Goal: Task Accomplishment & Management: Complete application form

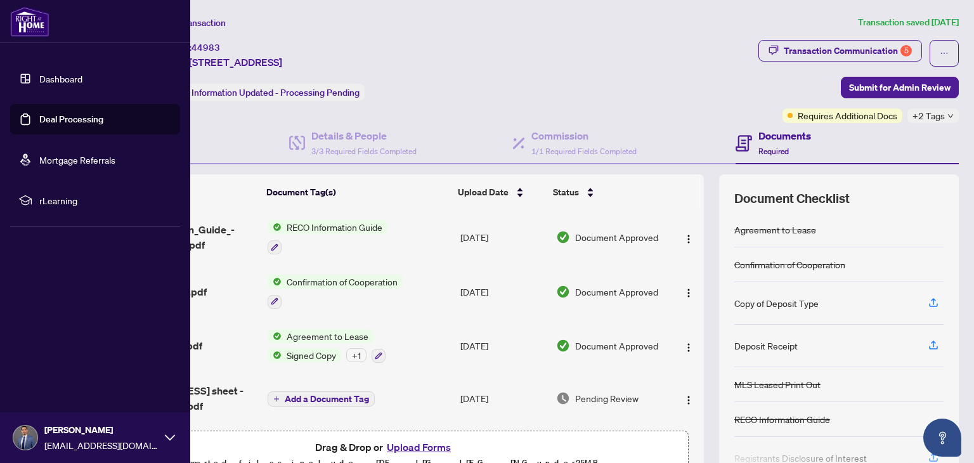
click at [39, 82] on link "Dashboard" at bounding box center [60, 78] width 43 height 11
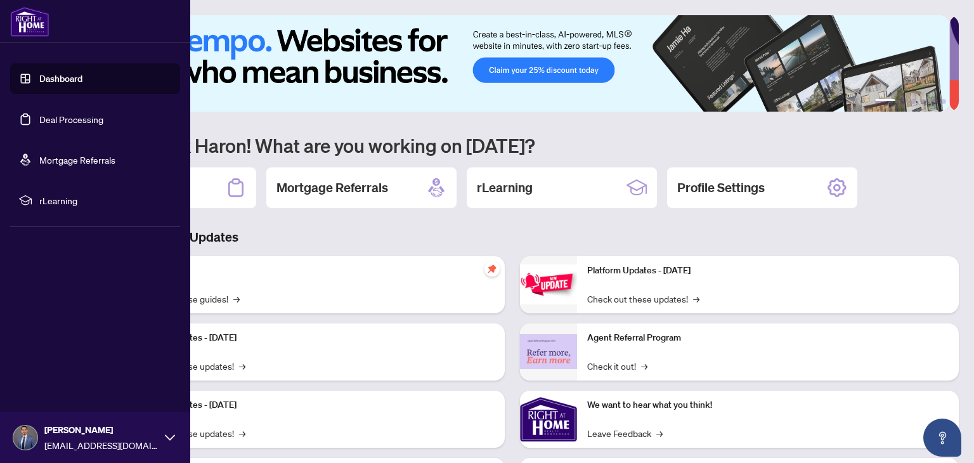
click at [60, 117] on link "Deal Processing" at bounding box center [71, 118] width 64 height 11
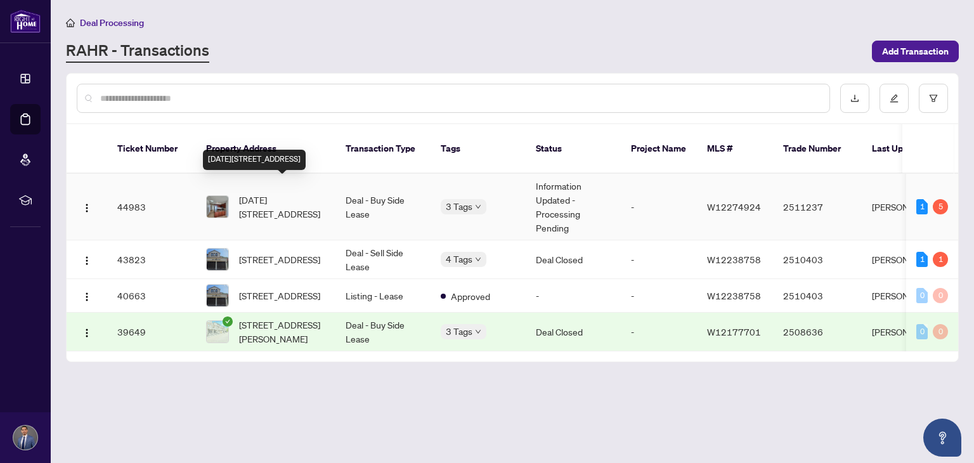
click at [248, 193] on span "[DATE][STREET_ADDRESS]" at bounding box center [282, 207] width 86 height 28
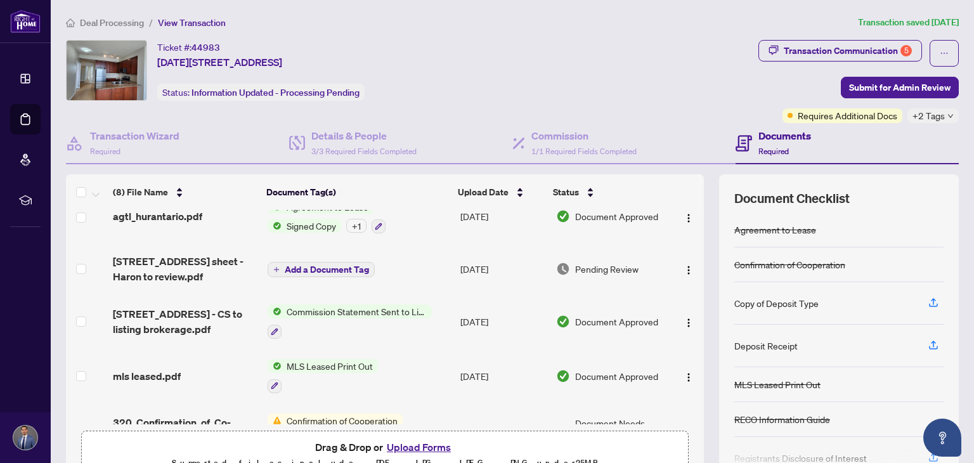
scroll to position [127, 0]
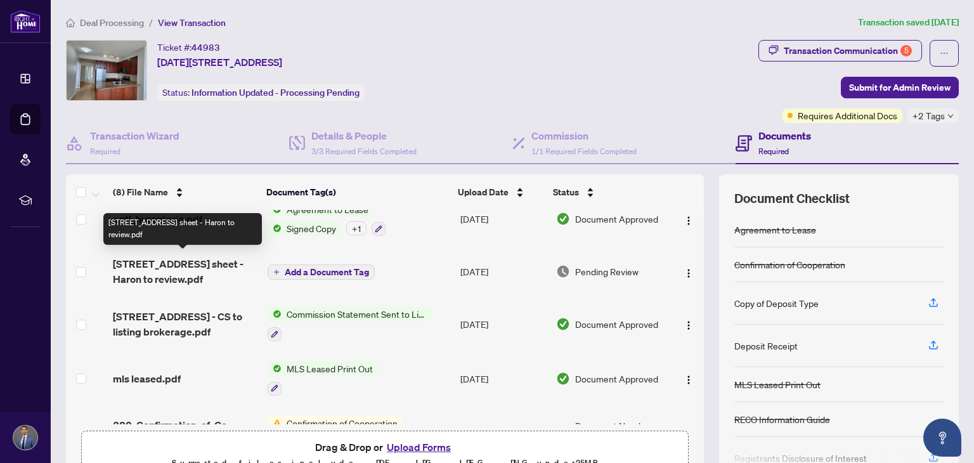
click at [201, 270] on span "[STREET_ADDRESS] sheet - Haron to review.pdf" at bounding box center [185, 271] width 144 height 30
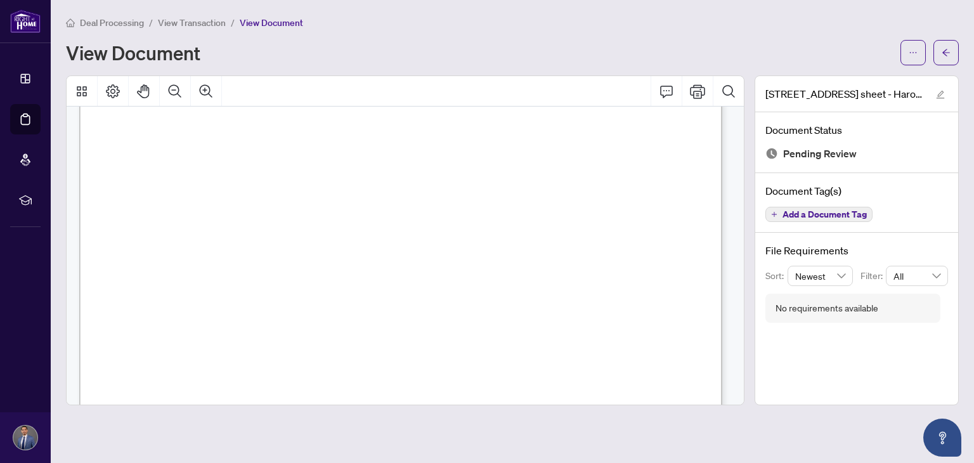
scroll to position [232, 0]
click at [207, 219] on span "(A) 9751 - Farigh, Haron" at bounding box center [173, 220] width 65 height 7
click at [701, 89] on icon "Print" at bounding box center [697, 91] width 15 height 15
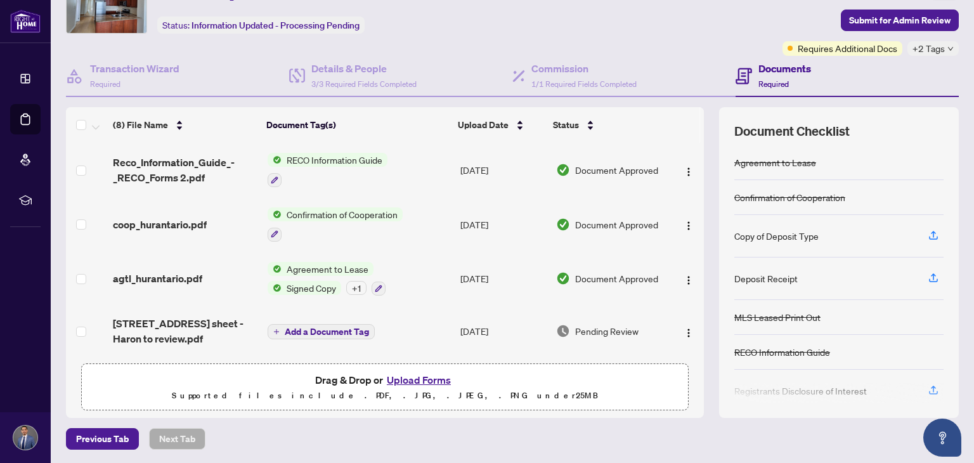
click at [332, 327] on span "Add a Document Tag" at bounding box center [327, 331] width 84 height 9
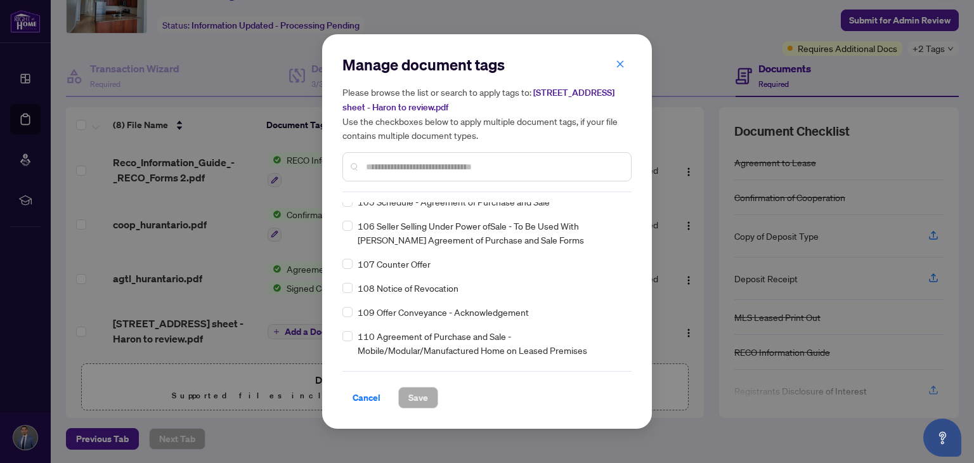
scroll to position [3243, 0]
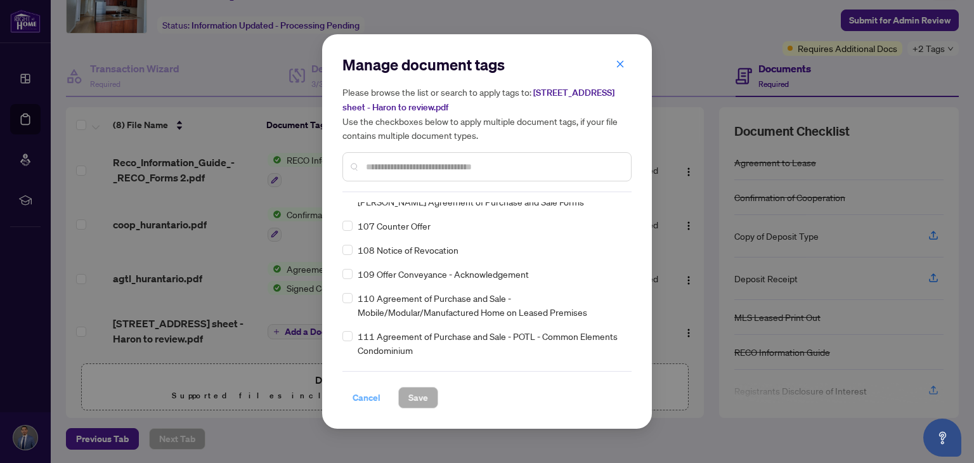
click at [370, 390] on span "Cancel" at bounding box center [366, 397] width 28 height 20
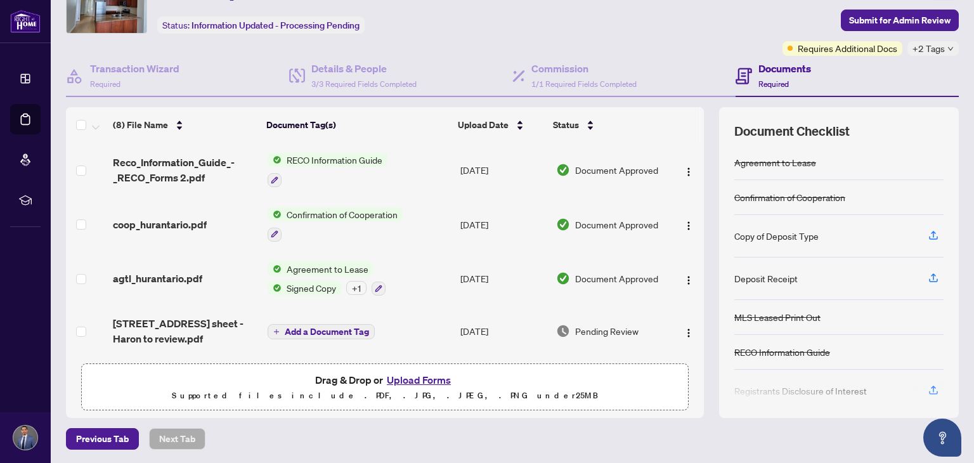
click at [398, 377] on button "Upload Forms" at bounding box center [419, 379] width 72 height 16
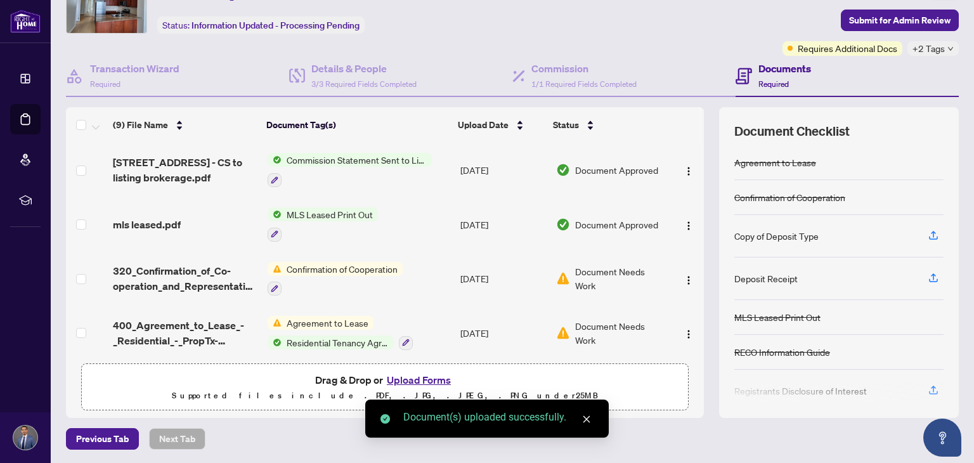
scroll to position [0, 0]
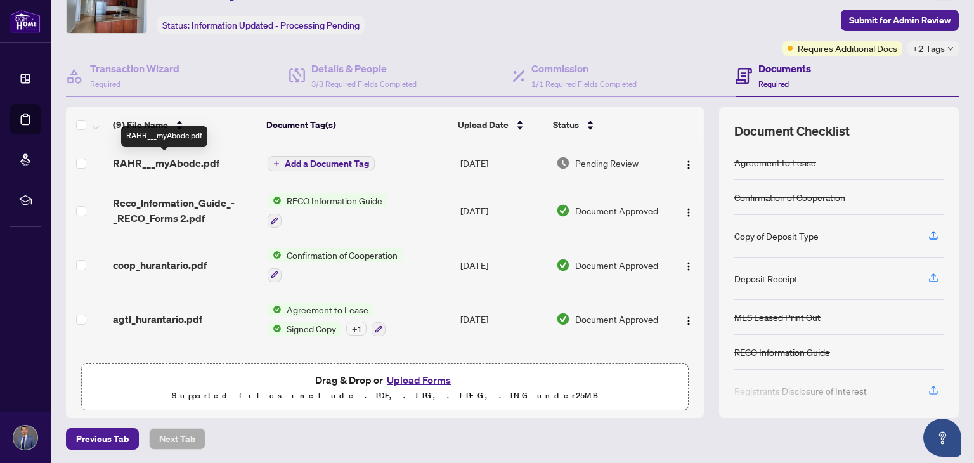
click at [195, 159] on span "RAHR___myAbode.pdf" at bounding box center [166, 162] width 106 height 15
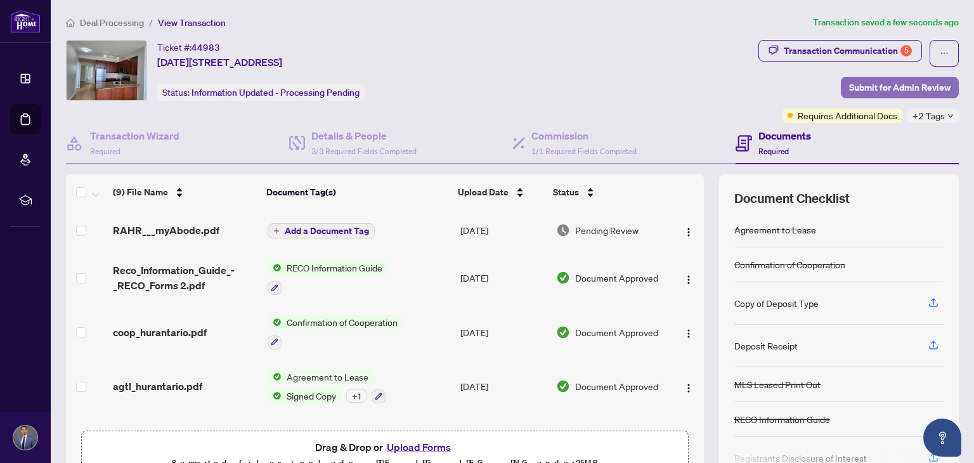
click at [906, 89] on span "Submit for Admin Review" at bounding box center [899, 87] width 101 height 20
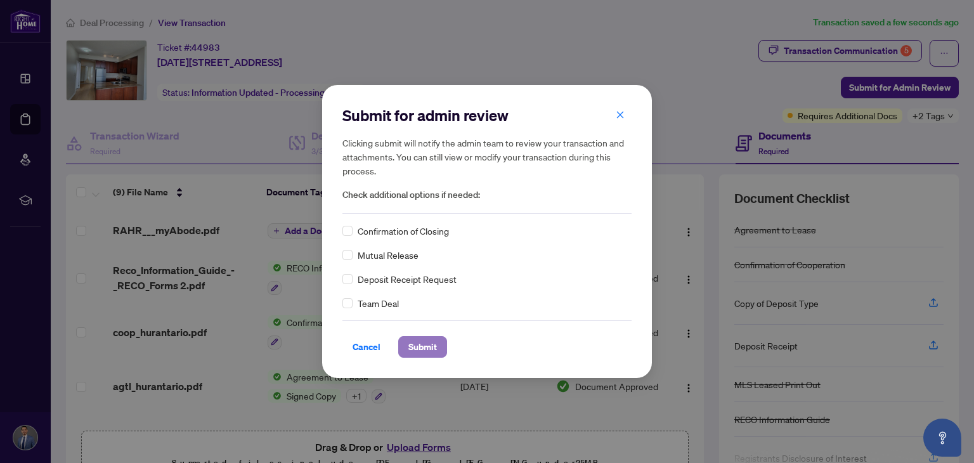
click at [426, 344] on span "Submit" at bounding box center [422, 347] width 29 height 20
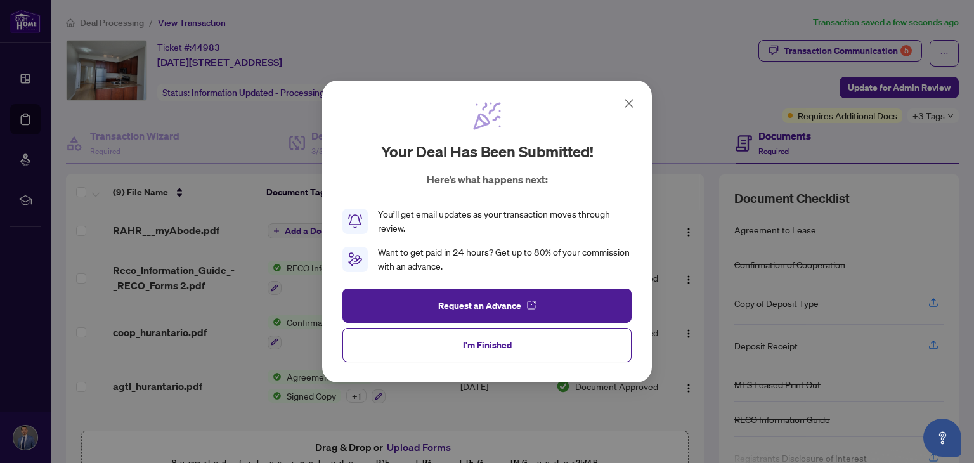
click at [426, 344] on button "I'm Finished" at bounding box center [486, 345] width 289 height 34
